Goal: Information Seeking & Learning: Learn about a topic

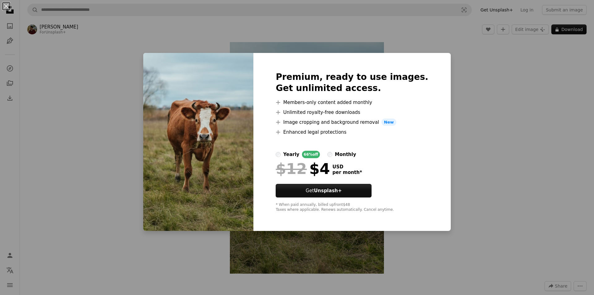
click at [483, 75] on div "An X shape Premium, ready to use images. Get unlimited access. A plus sign Memb…" at bounding box center [297, 147] width 594 height 295
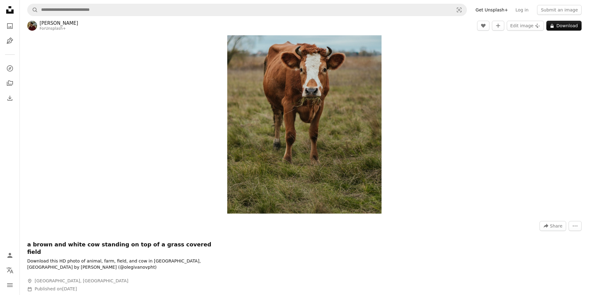
scroll to position [155, 0]
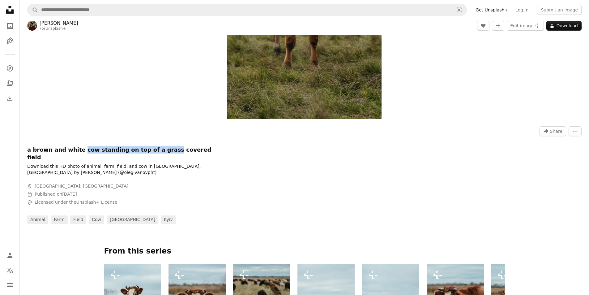
drag, startPoint x: 76, startPoint y: 149, endPoint x: 153, endPoint y: 149, distance: 77.0
click at [153, 150] on h1 "a brown and white cow standing on top of a grass covered field" at bounding box center [120, 153] width 186 height 15
copy h1 "cow standing on top of a grass"
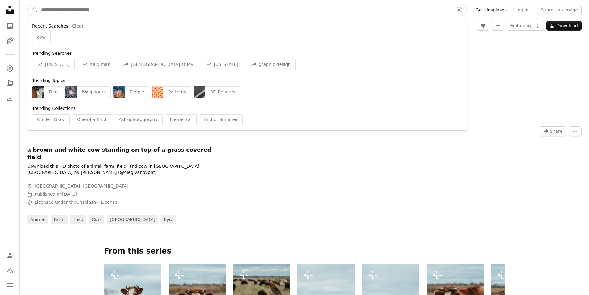
click at [230, 13] on input "Find visuals sitewide" at bounding box center [245, 10] width 414 height 12
paste input "**********"
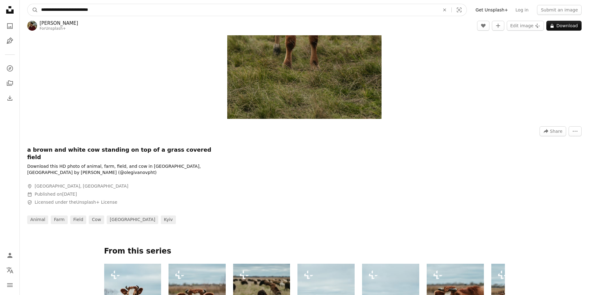
type input "**********"
click at [28, 4] on button "A magnifying glass" at bounding box center [33, 10] width 11 height 12
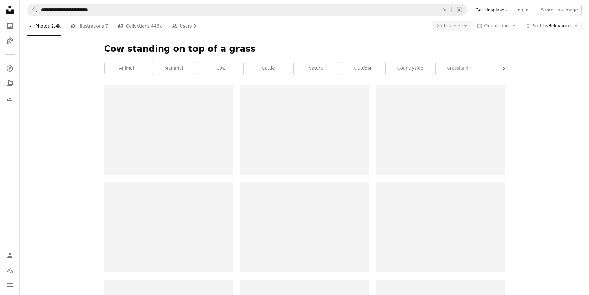
click at [459, 25] on span "License" at bounding box center [452, 25] width 16 height 5
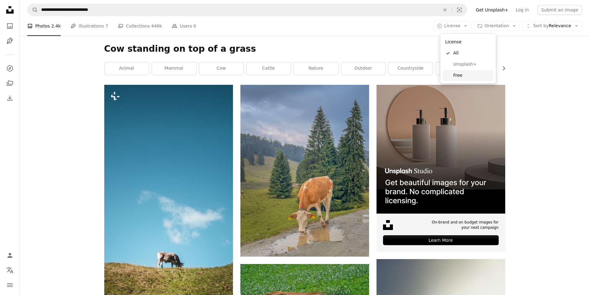
click at [457, 74] on span "Free" at bounding box center [472, 75] width 38 height 6
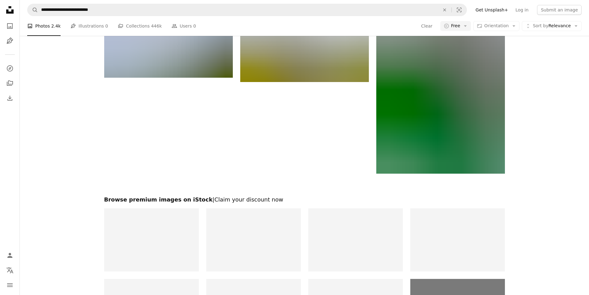
scroll to position [1113, 0]
